Goal: Information Seeking & Learning: Find specific fact

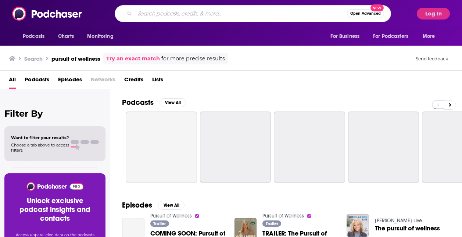
click at [231, 18] on input "Search podcasts, credits, & more..." at bounding box center [241, 14] width 212 height 12
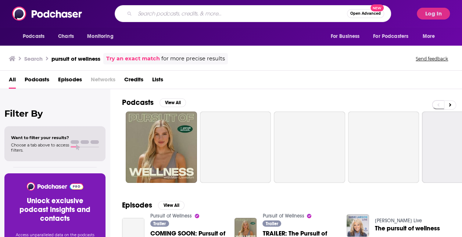
click at [231, 18] on input "Search podcasts, credits, & more..." at bounding box center [241, 14] width 212 height 12
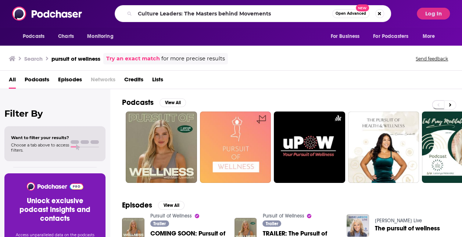
type input "Culture Leaders: The Masters behind Movements"
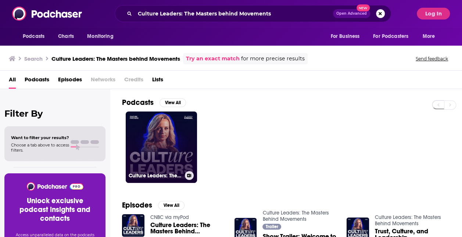
click at [166, 154] on link "Culture Leaders: The Masters Behind Movements" at bounding box center [161, 146] width 71 height 71
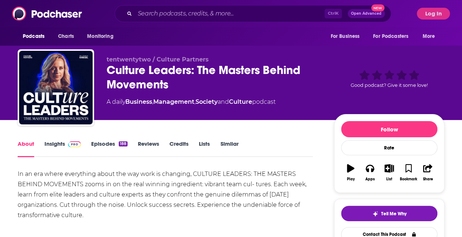
click at [125, 73] on div "Culture Leaders: The Masters Behind Movements" at bounding box center [215, 77] width 216 height 29
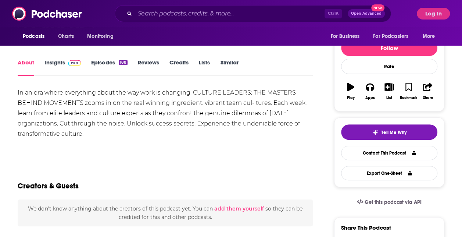
scroll to position [82, 0]
click at [59, 65] on link "Insights" at bounding box center [62, 66] width 36 height 17
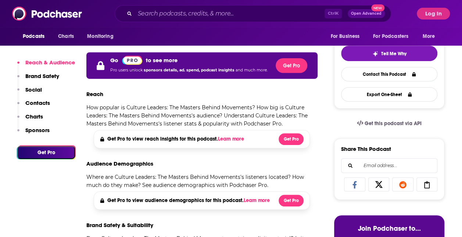
scroll to position [160, 0]
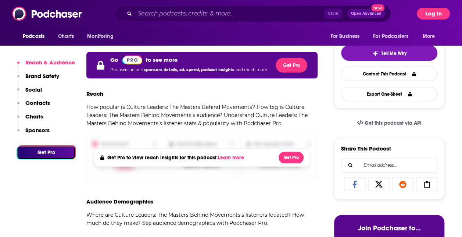
click at [438, 13] on button "Log In" at bounding box center [433, 14] width 33 height 12
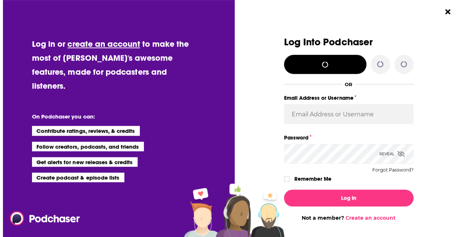
scroll to position [0, 0]
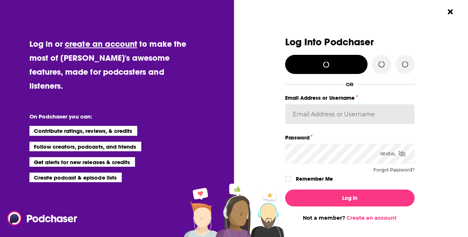
type input "[PERSON_NAME][EMAIL_ADDRESS][PERSON_NAME][DOMAIN_NAME]"
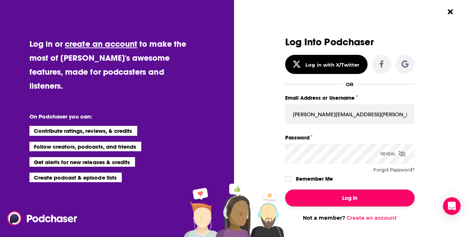
click at [363, 199] on button "Log In" at bounding box center [349, 197] width 129 height 17
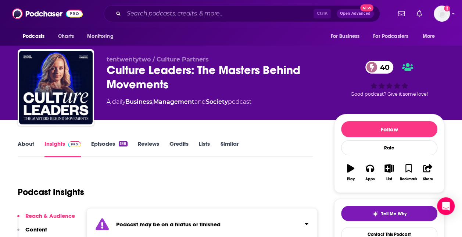
click at [108, 156] on link "Episodes 188" at bounding box center [109, 148] width 36 height 17
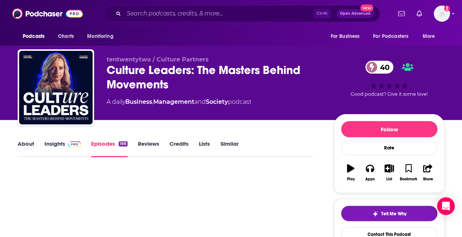
click at [107, 140] on div "About Insights Episodes 188 Reviews Credits Lists Similar" at bounding box center [165, 148] width 295 height 18
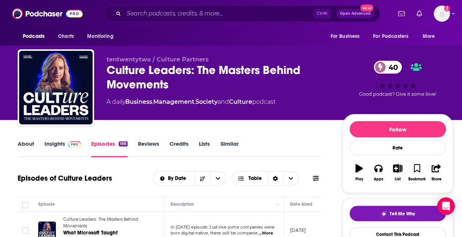
click at [50, 141] on link "Insights" at bounding box center [62, 148] width 36 height 17
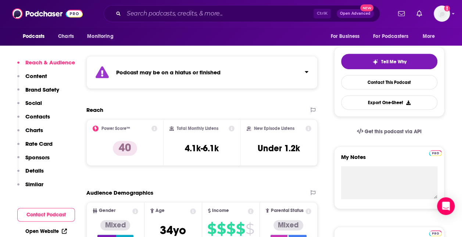
scroll to position [162, 0]
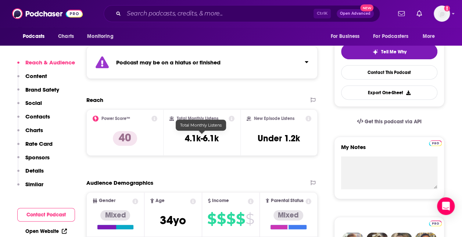
click at [199, 138] on h3 "4.1k-6.1k" at bounding box center [202, 138] width 34 height 11
copy div "4.1k-6.1k"
